Goal: Task Accomplishment & Management: Use online tool/utility

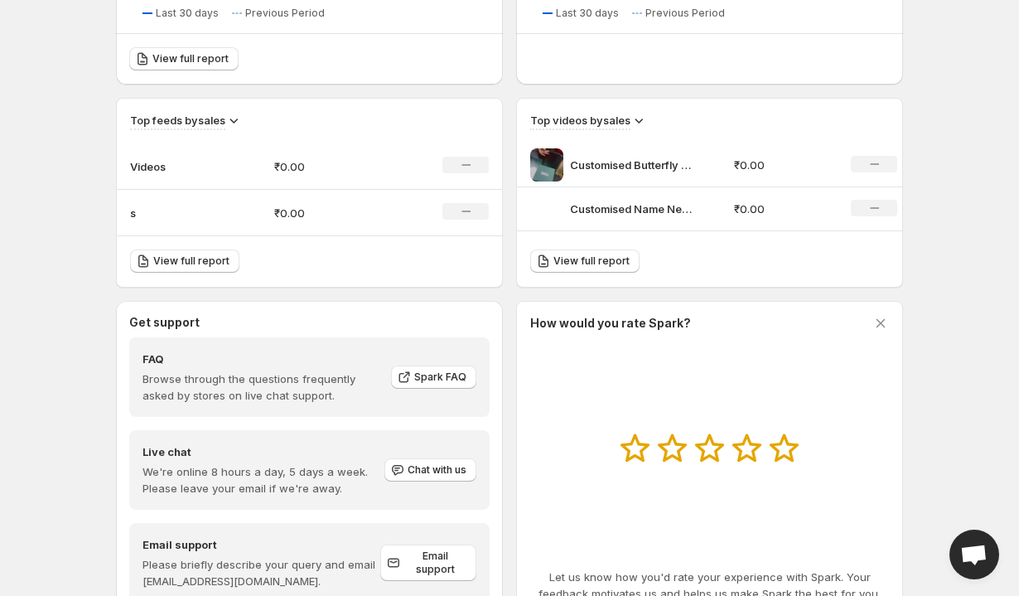
scroll to position [492, 0]
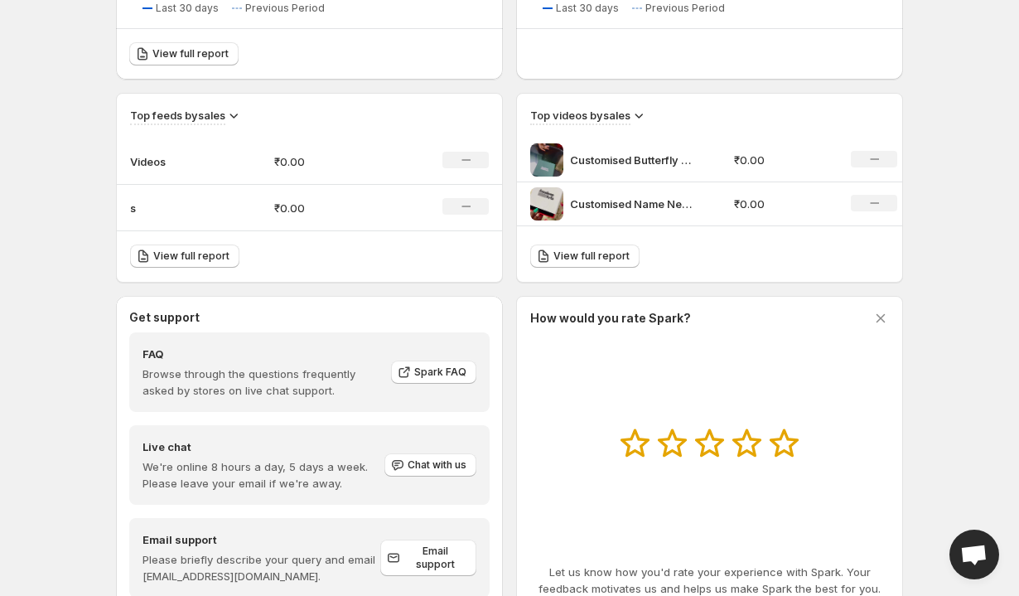
click at [746, 208] on p "₹0.00" at bounding box center [783, 203] width 98 height 17
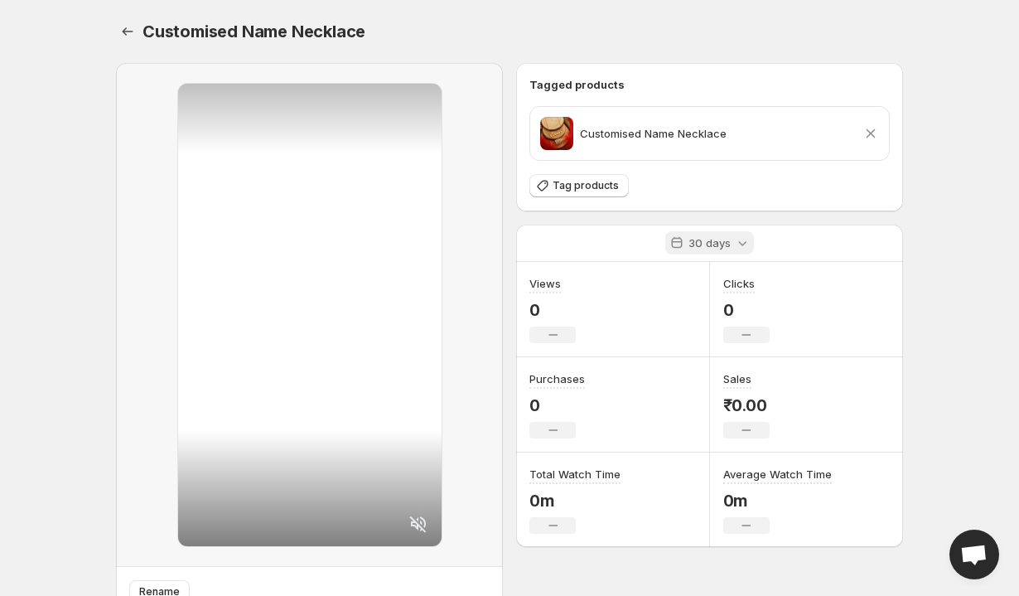
scroll to position [74, 0]
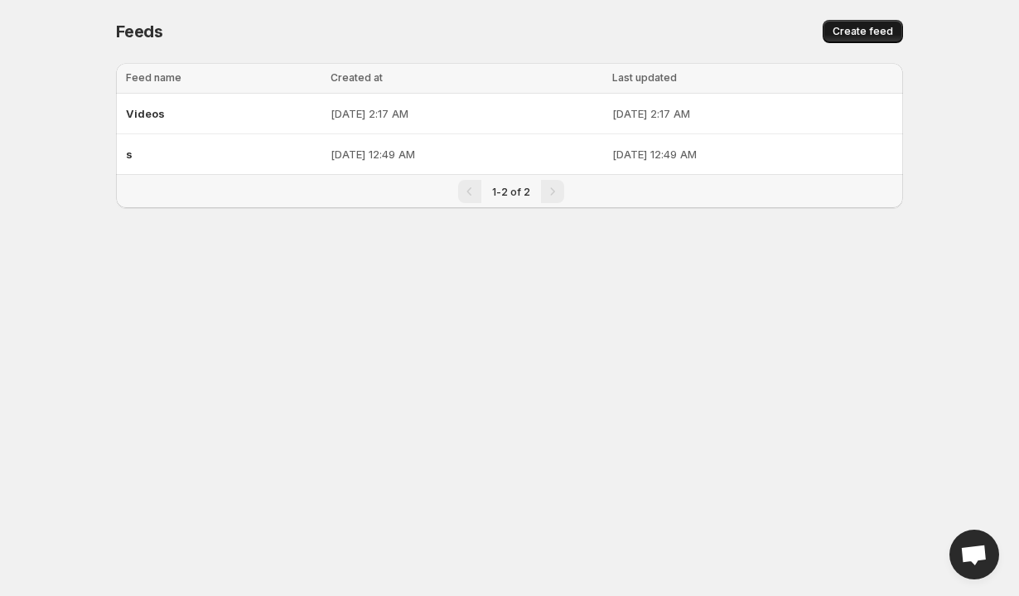
click at [885, 36] on span "Create feed" at bounding box center [862, 31] width 60 height 13
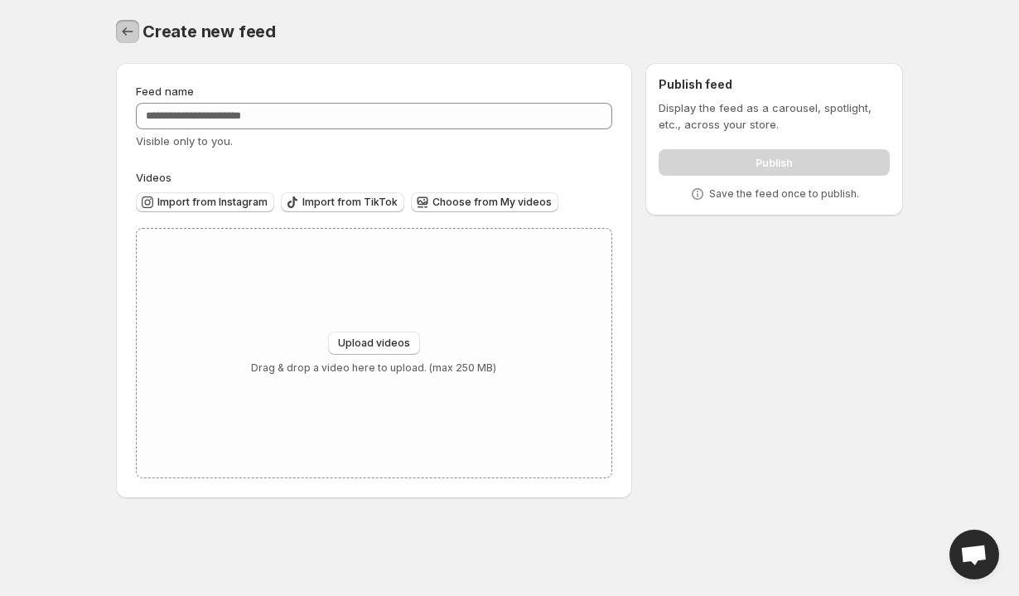
click at [133, 36] on icon "Settings" at bounding box center [127, 31] width 17 height 17
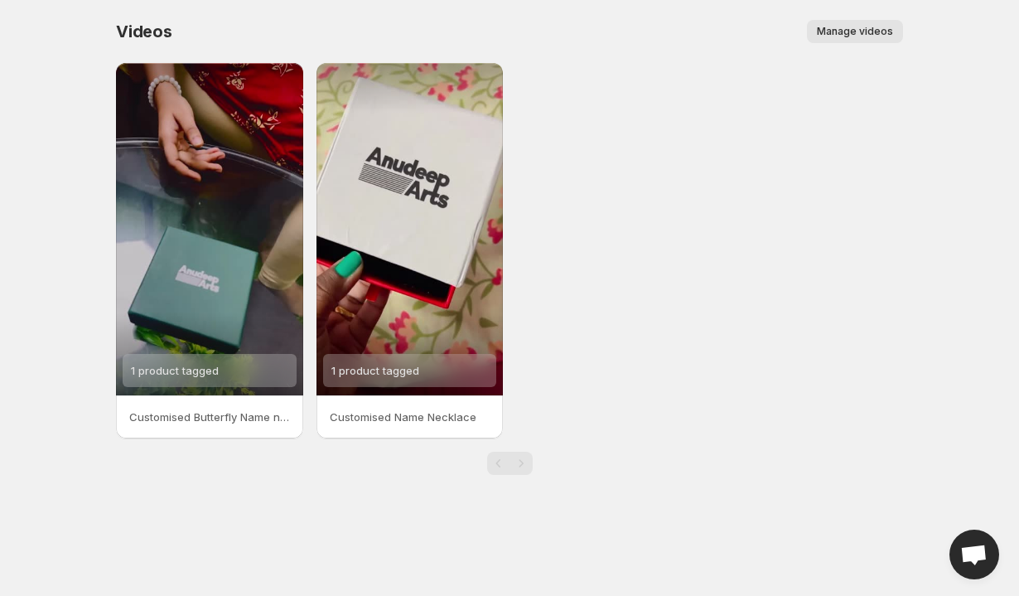
click at [841, 36] on span "Manage videos" at bounding box center [855, 31] width 76 height 13
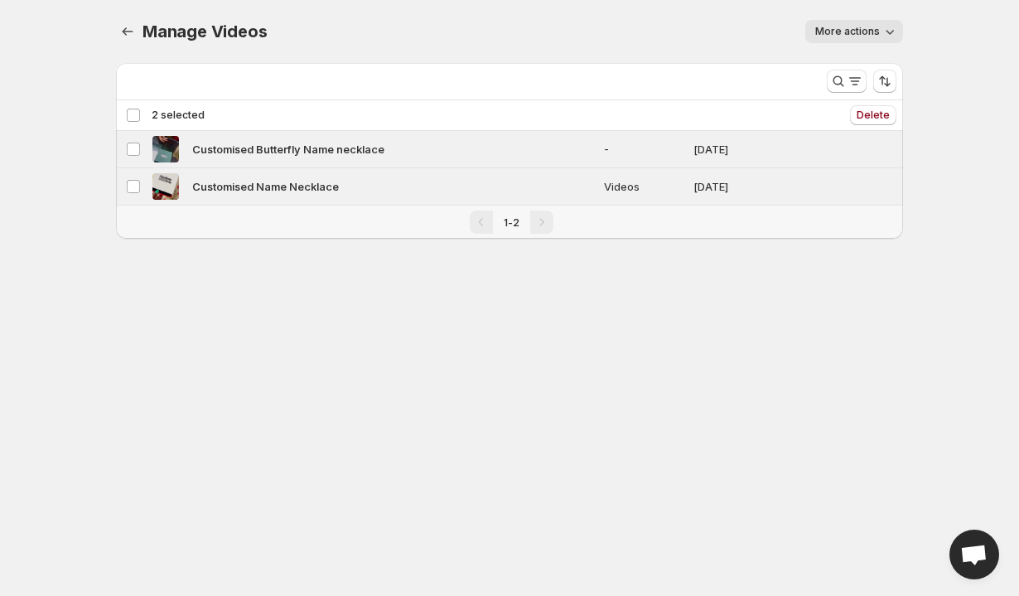
click at [840, 25] on button "More actions" at bounding box center [854, 31] width 98 height 23
click at [729, 86] on div "More views" at bounding box center [464, 78] width 697 height 30
click at [133, 32] on icon "Manage Videos" at bounding box center [127, 31] width 17 height 17
